Goal: Information Seeking & Learning: Learn about a topic

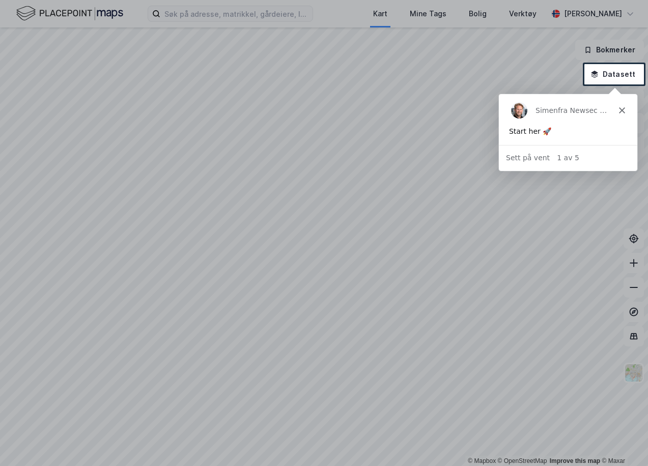
click at [620, 106] on div "Simen fra Newsec Maps" at bounding box center [567, 110] width 138 height 33
click at [619, 108] on div "Simen fra Newsec Maps" at bounding box center [567, 110] width 138 height 33
click at [622, 109] on icon "Lukk" at bounding box center [622, 110] width 6 height 6
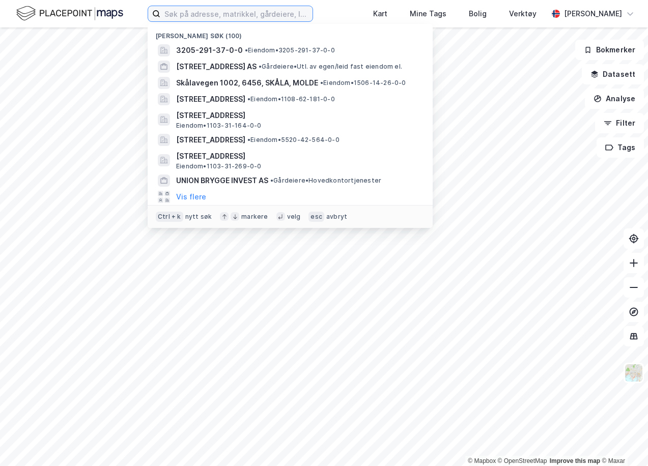
click at [211, 15] on input at bounding box center [236, 13] width 152 height 15
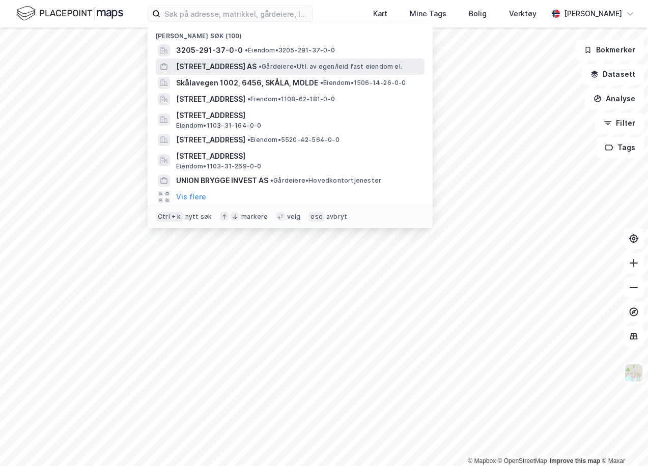
click at [227, 67] on span "[STREET_ADDRESS] AS" at bounding box center [216, 67] width 80 height 12
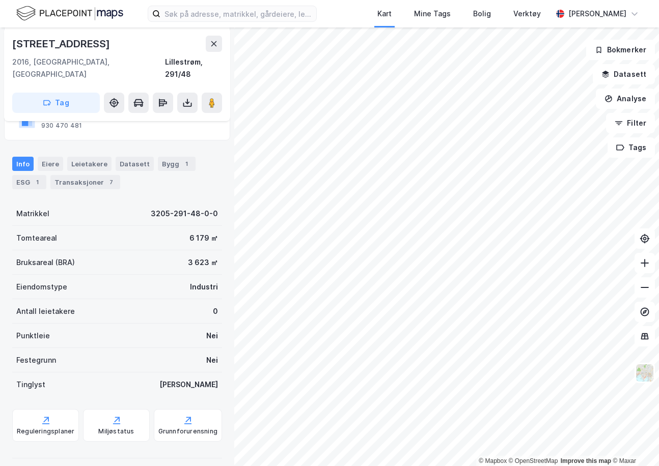
scroll to position [102, 0]
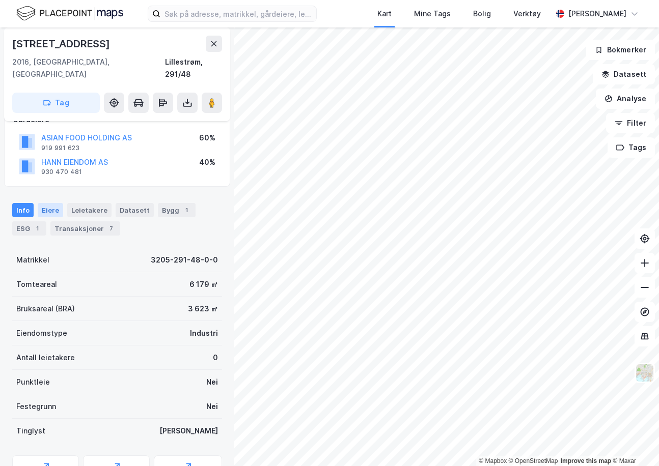
click at [49, 203] on div "Eiere" at bounding box center [50, 210] width 25 height 14
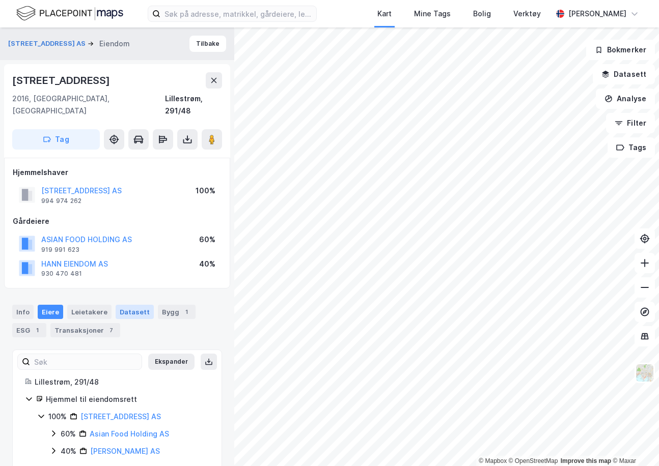
click at [122, 305] on div "Datasett" at bounding box center [135, 312] width 38 height 14
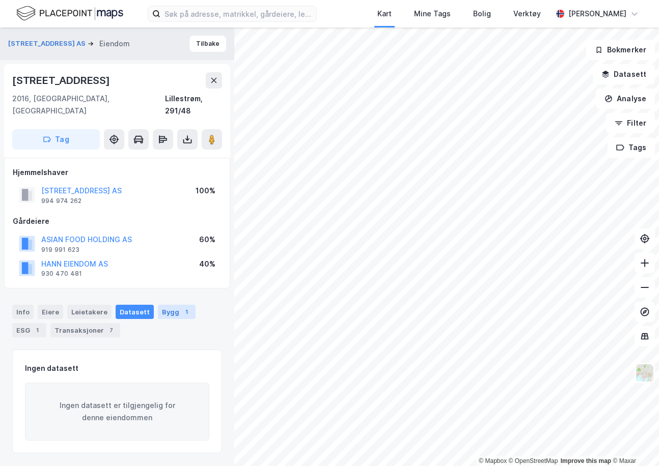
click at [158, 305] on div "Bygg 1" at bounding box center [177, 312] width 38 height 14
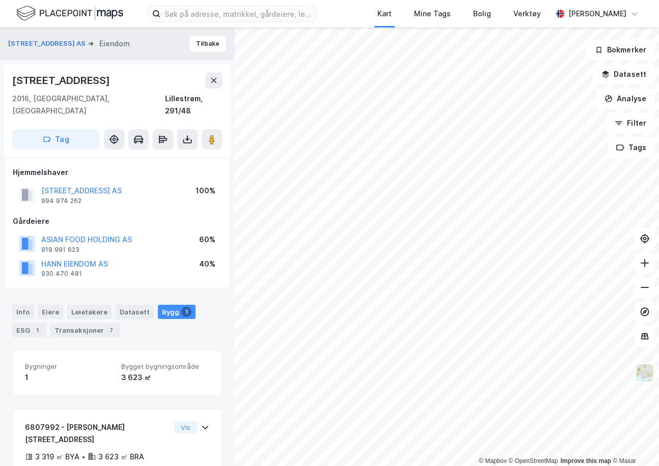
scroll to position [44, 0]
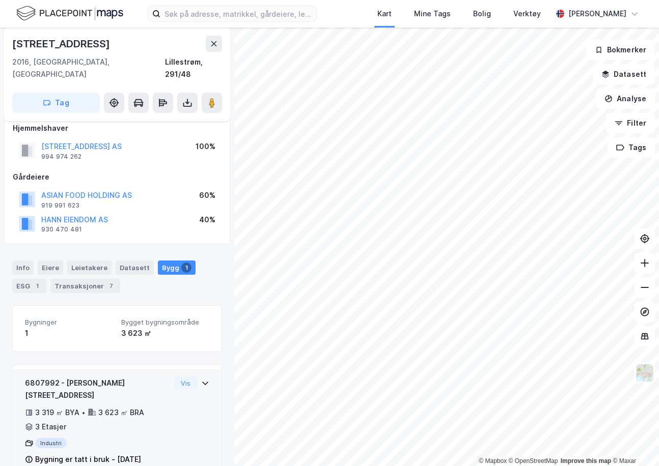
click at [201, 379] on icon at bounding box center [205, 383] width 8 height 8
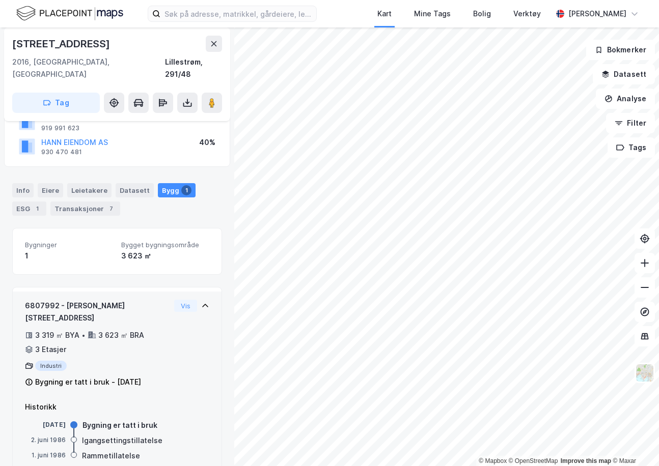
scroll to position [122, 0]
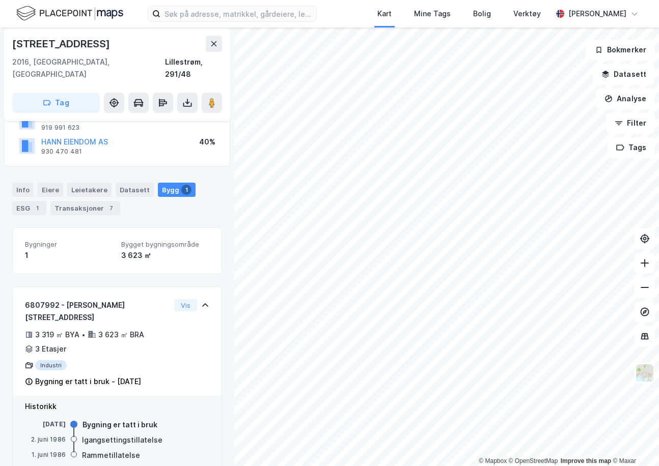
click at [137, 262] on div "Bygninger 1 Bygget bygningsområde 3 623 ㎡" at bounding box center [117, 251] width 210 height 46
click at [126, 269] on div "Bygninger 1 Bygget bygningsområde 3 623 ㎡ 6807992 - Lindebergveien 10 3 319 ㎡ B…" at bounding box center [117, 353] width 210 height 251
